Goal: Find specific page/section: Find specific page/section

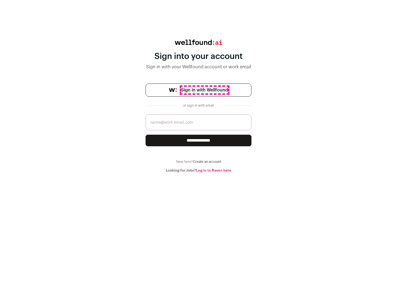
click at [204, 90] on span "Sign in with Wellfound" at bounding box center [204, 90] width 47 height 7
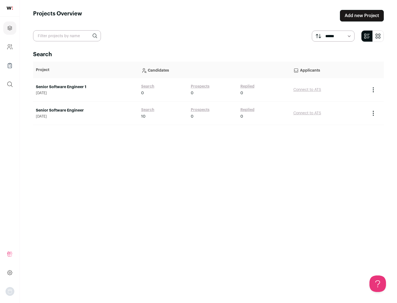
click at [85, 111] on link "Senior Software Engineer" at bounding box center [86, 111] width 100 height 6
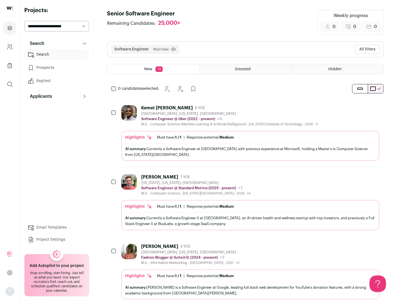
click at [245, 133] on div "Highlights Must have: 1 / 1 How many must haves have been fulfilled? | Response…" at bounding box center [250, 146] width 258 height 30
